Goal: Navigation & Orientation: Find specific page/section

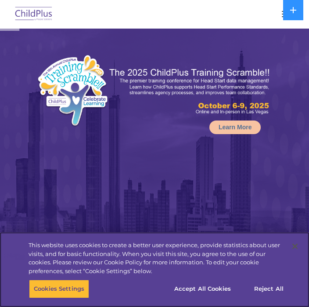
select select "MEDIUM"
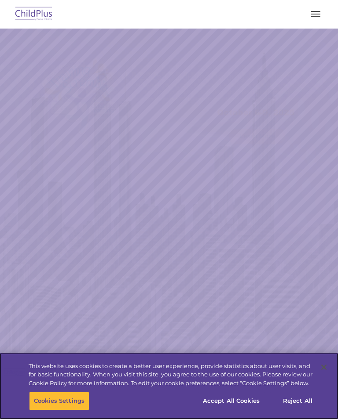
select select "MEDIUM"
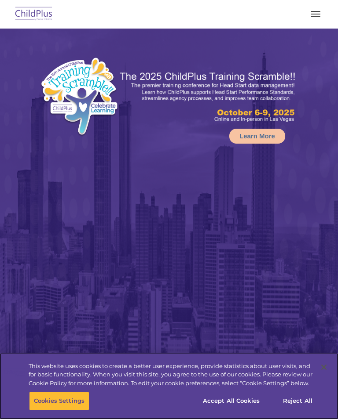
select select "MEDIUM"
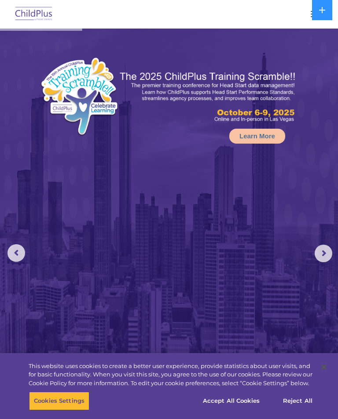
click at [306, 20] on button "button" at bounding box center [315, 14] width 18 height 14
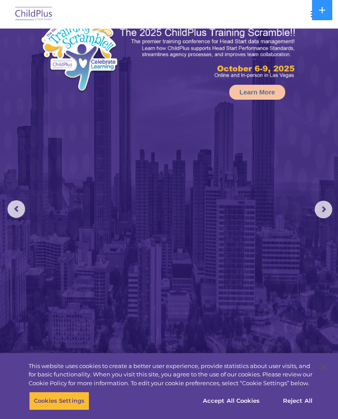
click at [322, 206] on rs-arrow at bounding box center [323, 210] width 18 height 18
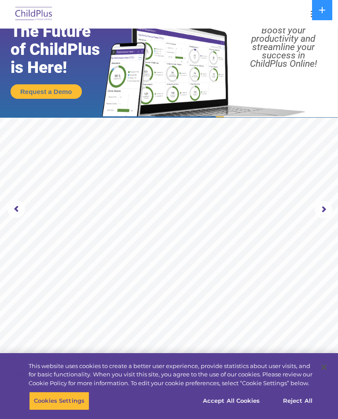
click at [319, 205] on rs-arrow at bounding box center [323, 210] width 18 height 18
